Goal: Entertainment & Leisure: Consume media (video, audio)

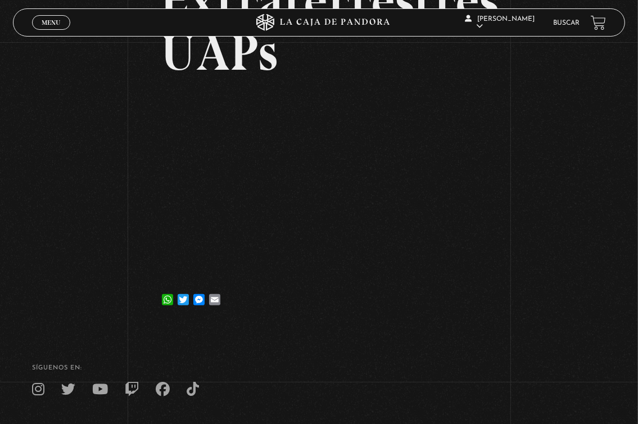
scroll to position [135, 0]
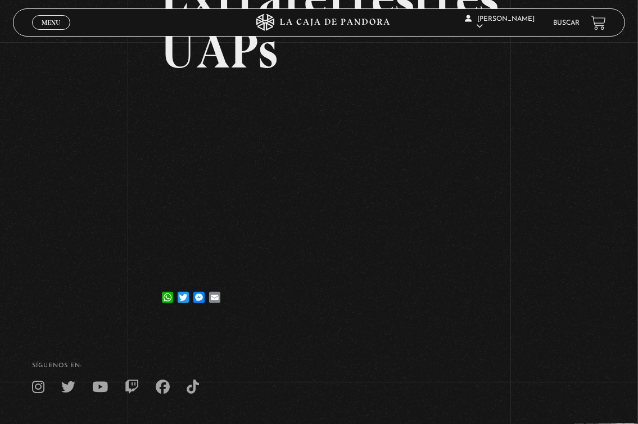
click at [119, 208] on div "Volver 15 agosto, 2023 Extraterrestres UAPs WhatsApp Twitter Messenger Email" at bounding box center [319, 115] width 638 height 416
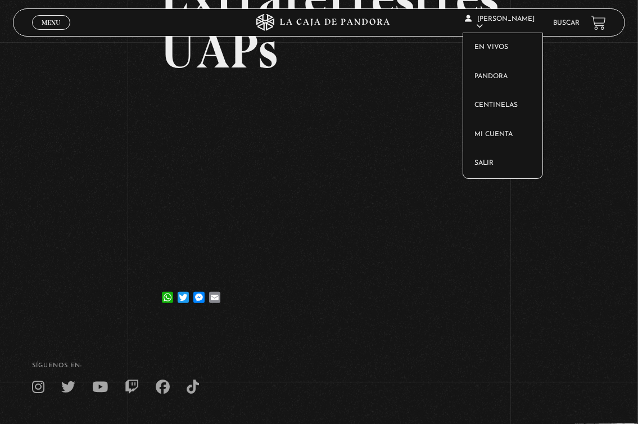
click at [483, 26] on icon at bounding box center [479, 25] width 7 height 7
click at [498, 71] on link "Pandora" at bounding box center [502, 76] width 79 height 29
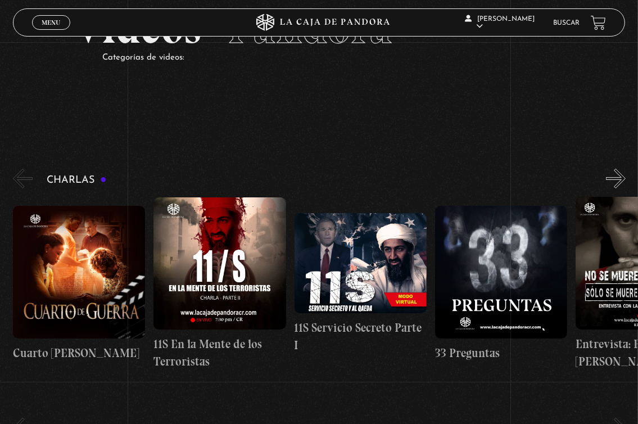
scroll to position [56, 0]
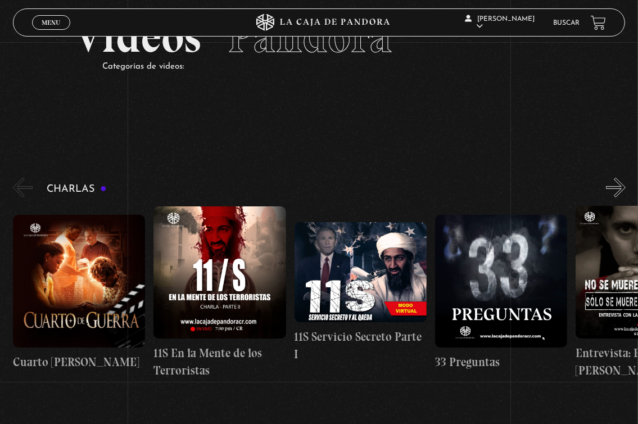
click at [625, 193] on button "»" at bounding box center [616, 188] width 20 height 20
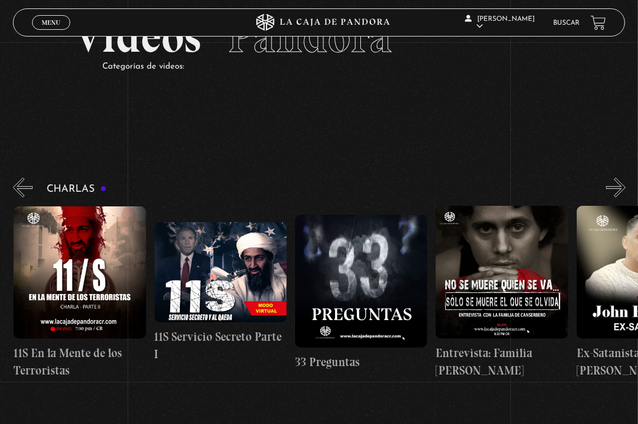
click at [625, 193] on button "»" at bounding box center [616, 188] width 20 height 20
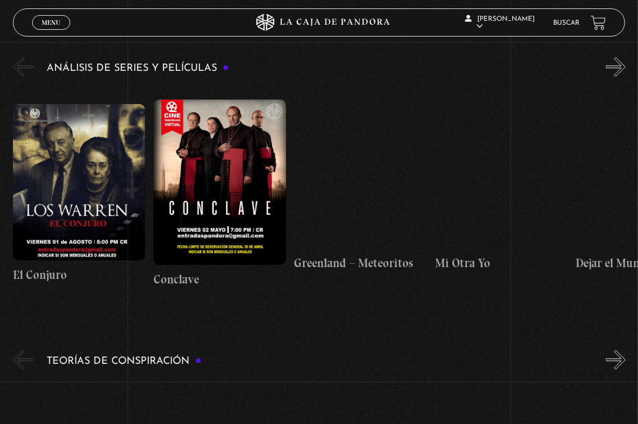
scroll to position [1819, 0]
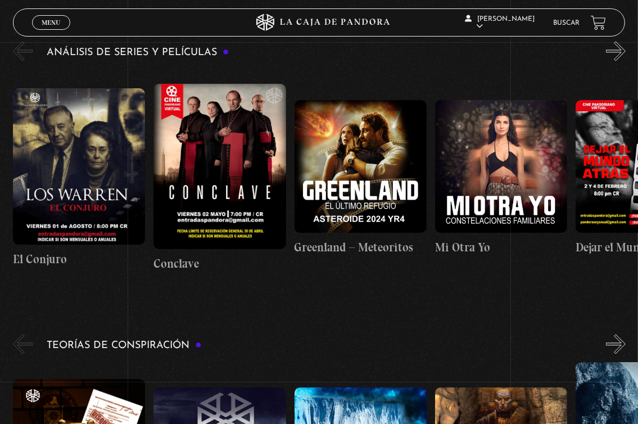
click at [362, 159] on figure at bounding box center [360, 166] width 132 height 132
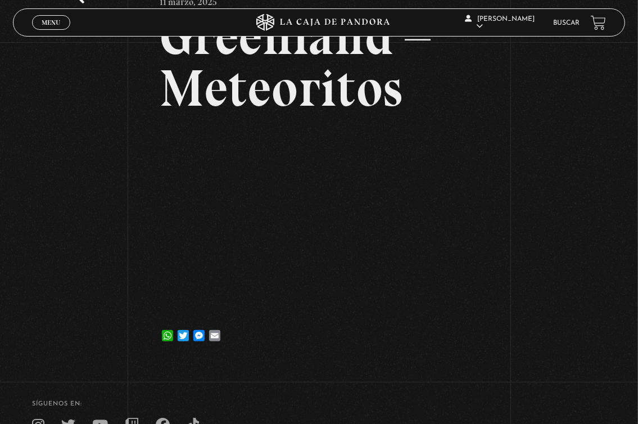
scroll to position [128, 0]
